Goal: Task Accomplishment & Management: Manage account settings

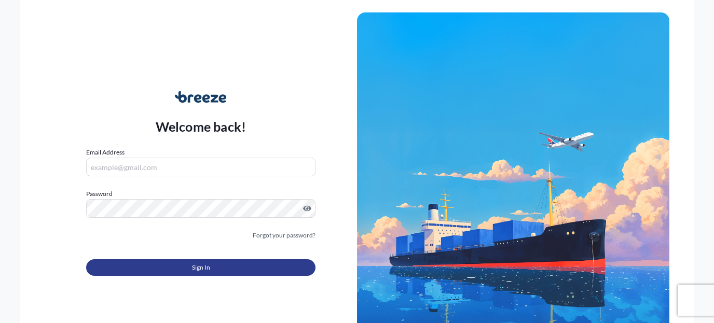
type input "[EMAIL_ADDRESS][DOMAIN_NAME]"
click at [173, 267] on button "Sign In" at bounding box center [200, 268] width 229 height 17
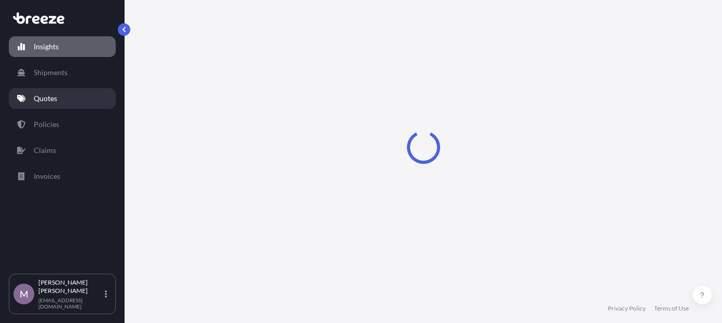
select select "2025"
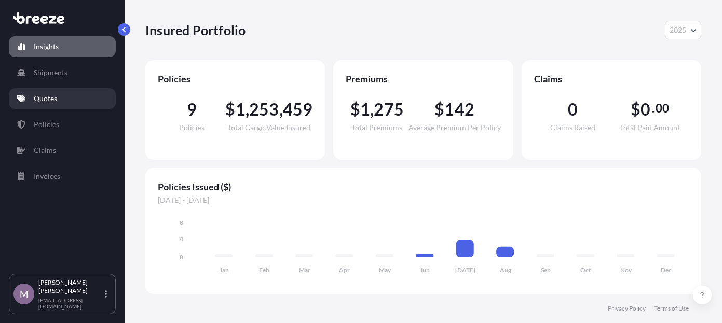
click at [52, 102] on p "Quotes" at bounding box center [45, 98] width 23 height 10
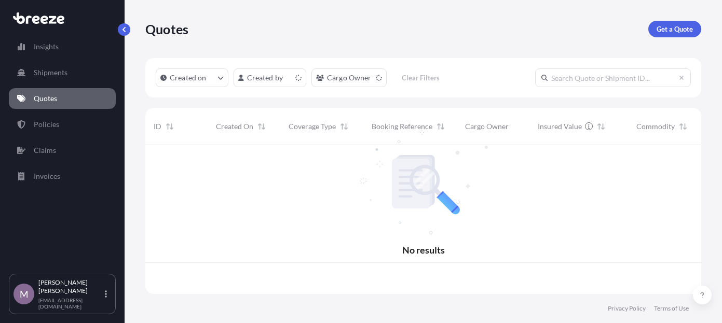
scroll to position [147, 548]
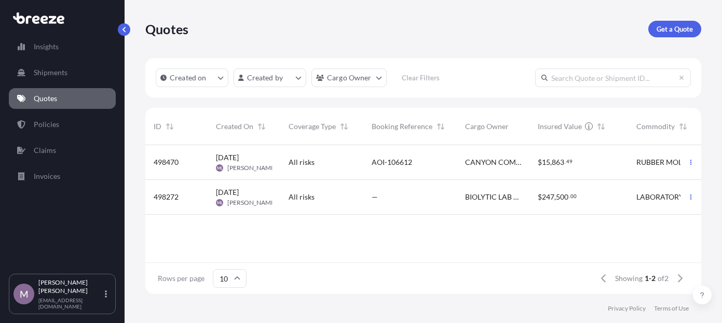
click at [417, 166] on div "AOI-106612" at bounding box center [410, 162] width 77 height 10
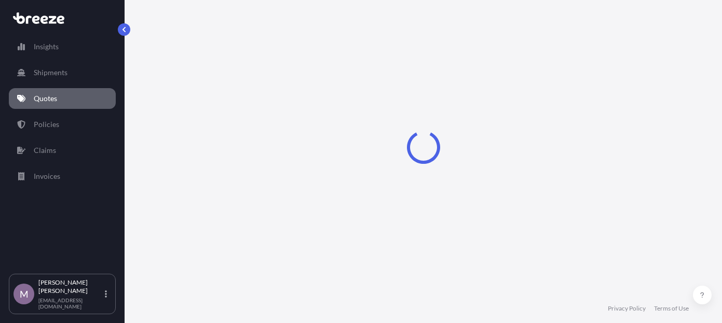
select select "Sea"
select select "Road"
select select "1"
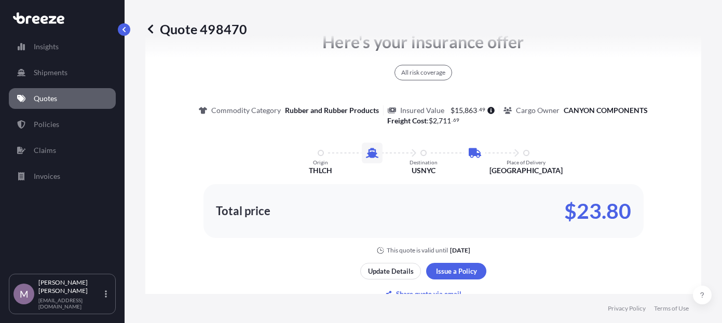
scroll to position [785, 0]
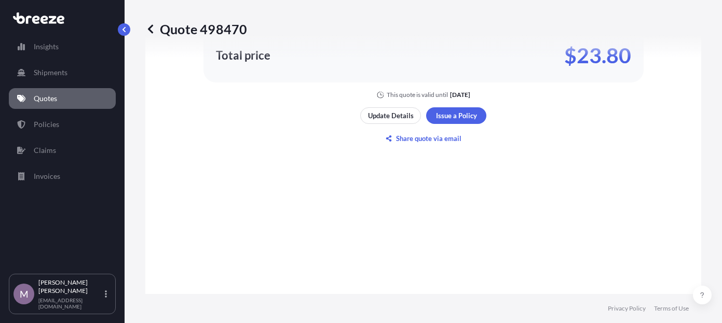
click at [153, 27] on icon at bounding box center [150, 29] width 10 height 10
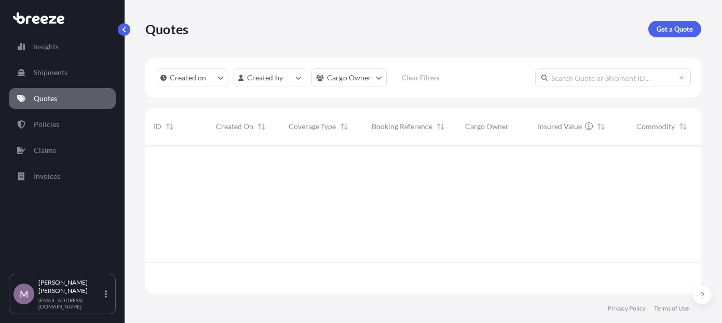
scroll to position [147, 548]
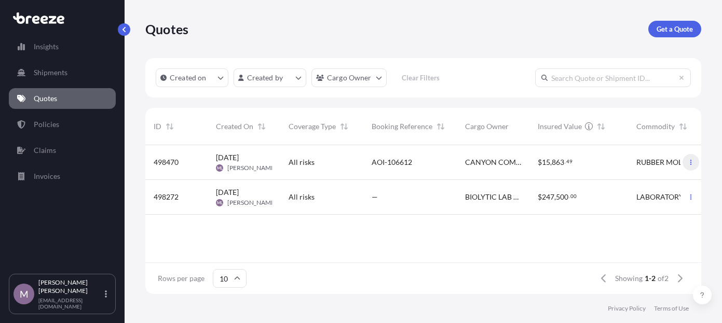
click at [694, 164] on button "button" at bounding box center [691, 162] width 17 height 17
drag, startPoint x: 569, startPoint y: 162, endPoint x: 529, endPoint y: 162, distance: 40.0
click at [529, 162] on div "$ 15 , 863 . 49" at bounding box center [578, 162] width 99 height 35
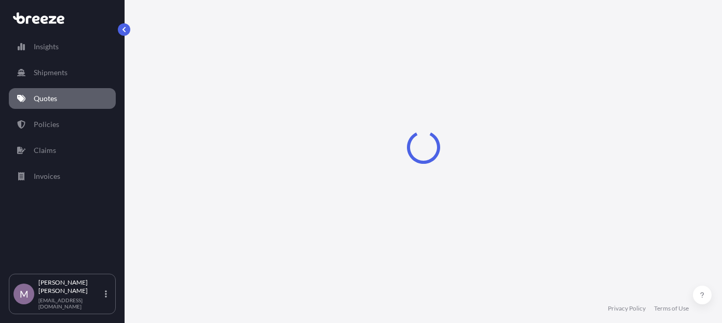
select select "Sea"
select select "Road"
select select "1"
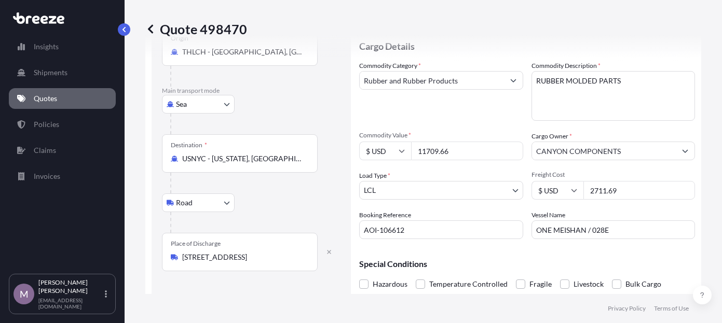
scroll to position [89, 0]
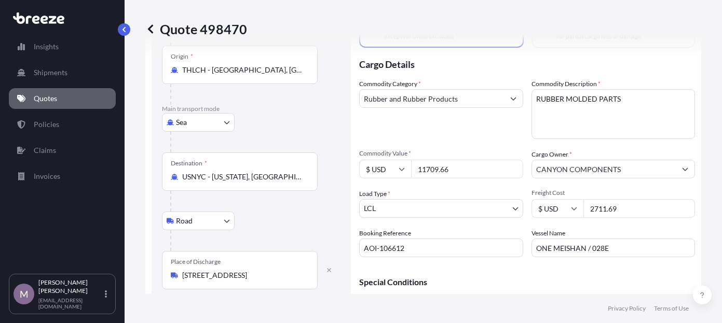
click at [146, 28] on icon at bounding box center [150, 29] width 10 height 10
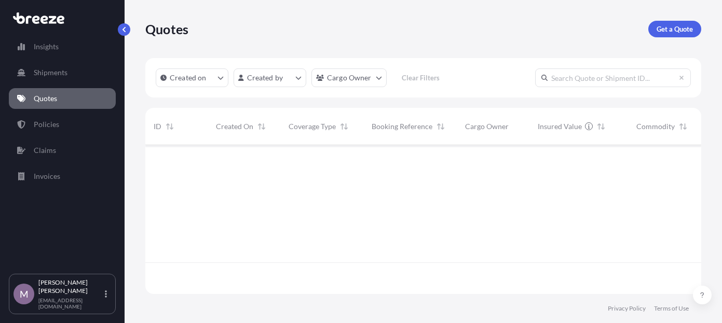
scroll to position [147, 548]
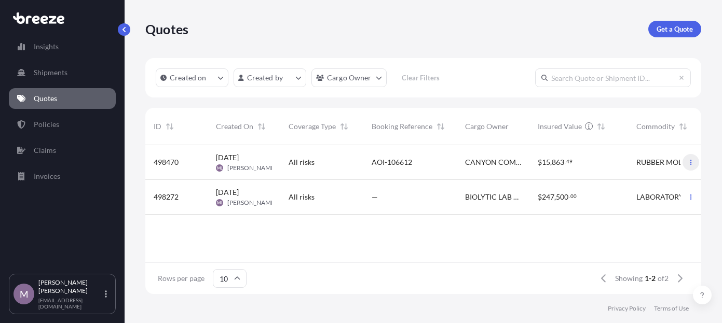
click at [690, 164] on icon "button" at bounding box center [691, 162] width 6 height 6
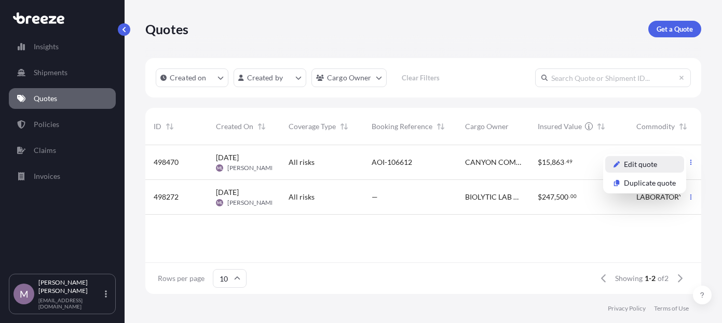
click at [675, 160] on link "Edit quote" at bounding box center [644, 164] width 79 height 17
select select "Sea"
select select "Road"
select select "1"
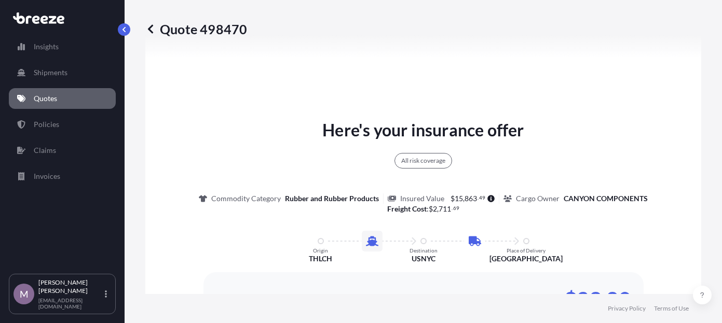
scroll to position [453, 0]
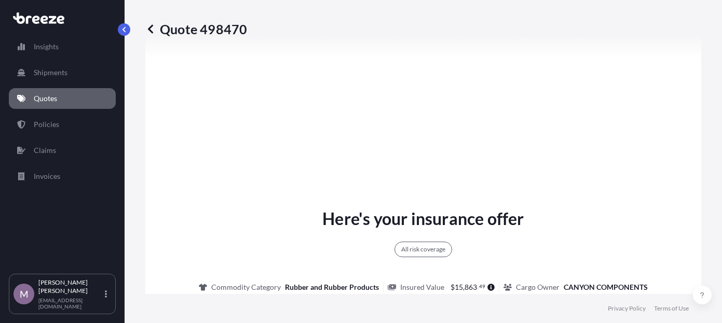
click at [154, 30] on icon at bounding box center [150, 29] width 10 height 10
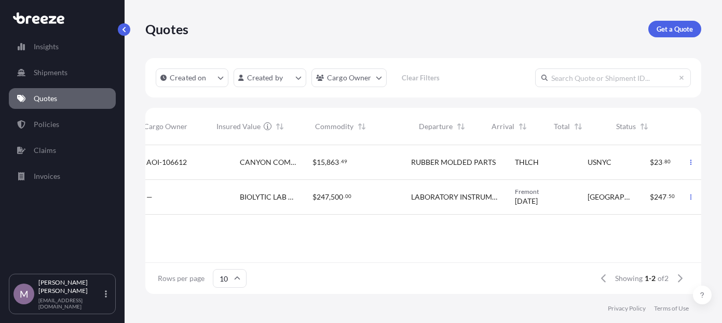
scroll to position [0, 321]
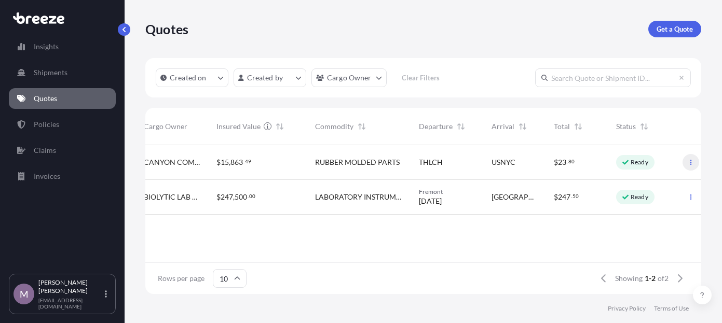
click at [691, 162] on icon "button" at bounding box center [691, 162] width 6 height 6
drag, startPoint x: 677, startPoint y: 164, endPoint x: 709, endPoint y: 144, distance: 37.7
click at [709, 144] on div "Quotes Get a Quote Created on Created by Cargo Owner Clear Filters ID Created O…" at bounding box center [423, 147] width 597 height 294
click at [691, 165] on icon "button" at bounding box center [691, 162] width 2 height 5
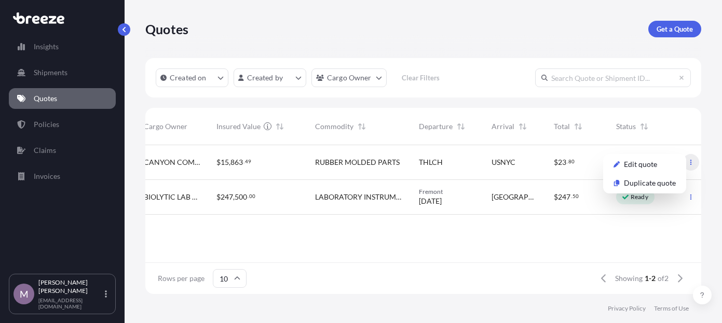
click at [691, 165] on icon "button" at bounding box center [691, 162] width 2 height 5
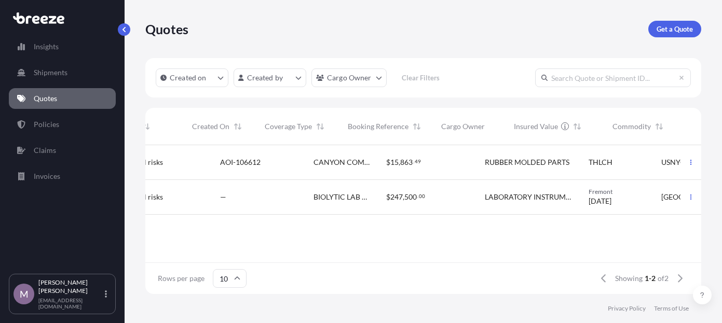
scroll to position [0, 0]
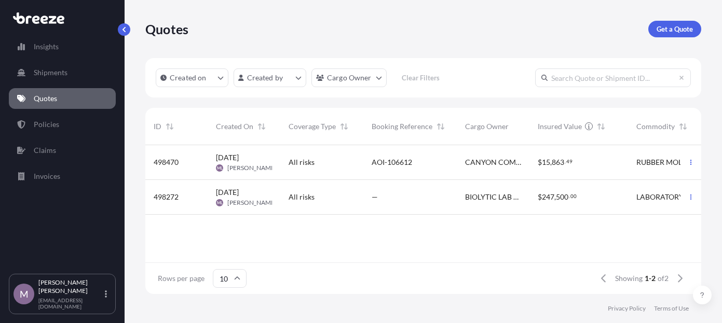
drag, startPoint x: 174, startPoint y: 162, endPoint x: 152, endPoint y: 228, distance: 70.3
click at [152, 228] on div "498470 [DATE] ML [PERSON_NAME] All risks AOI-106612 CANYON COMPONENTS $ 15 , 86…" at bounding box center [583, 203] width 877 height 117
